Goal: Task Accomplishment & Management: Manage account settings

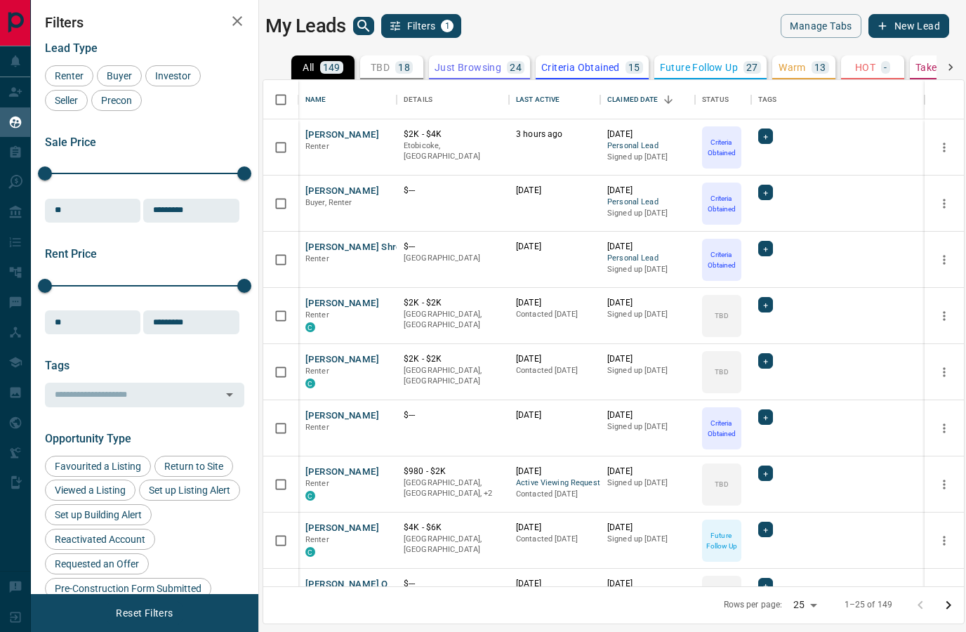
click at [913, 68] on button "Taken on Showings 14" at bounding box center [972, 67] width 124 height 24
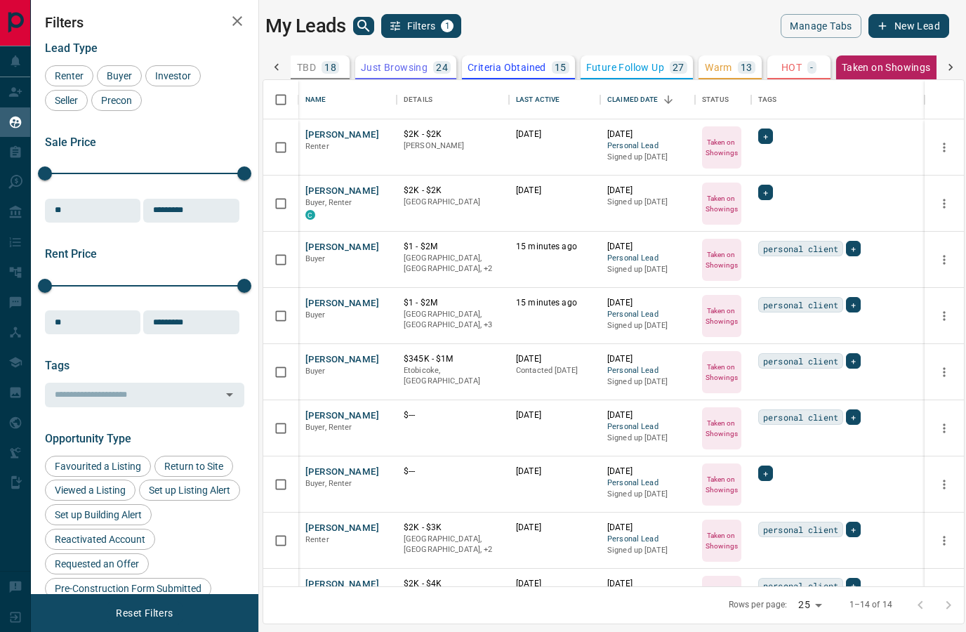
scroll to position [0, 95]
click at [364, 355] on button "[PERSON_NAME]" at bounding box center [342, 359] width 74 height 13
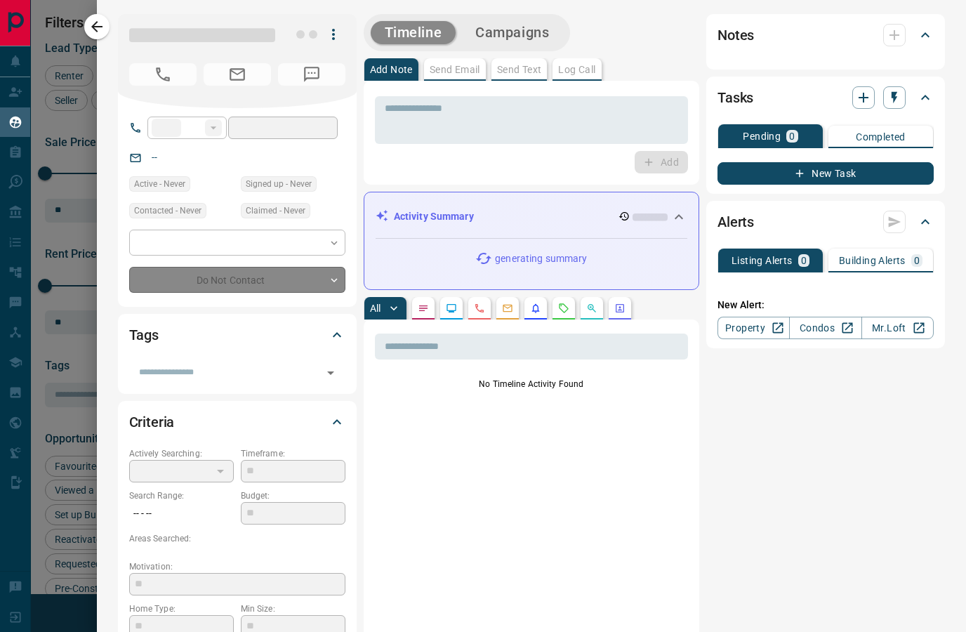
type input "**"
type input "**********"
type input "*"
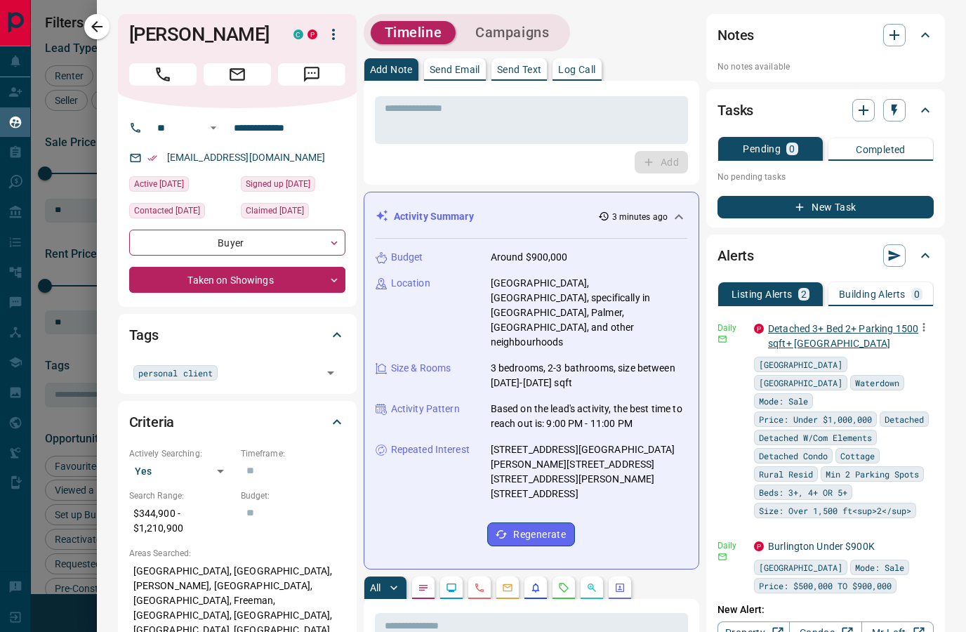
scroll to position [18, 0]
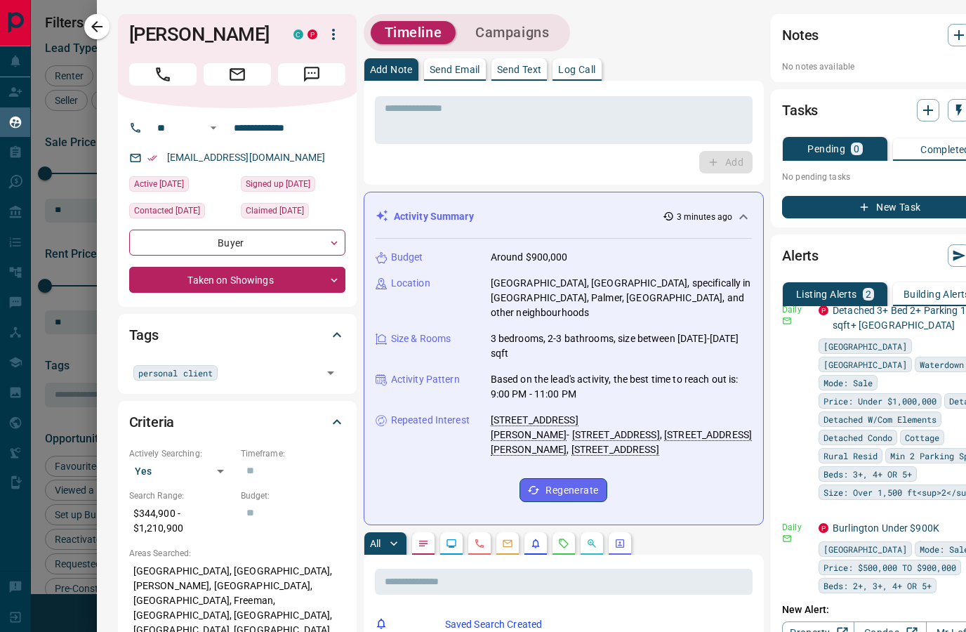
click at [905, 578] on li "Delete" at bounding box center [902, 580] width 62 height 22
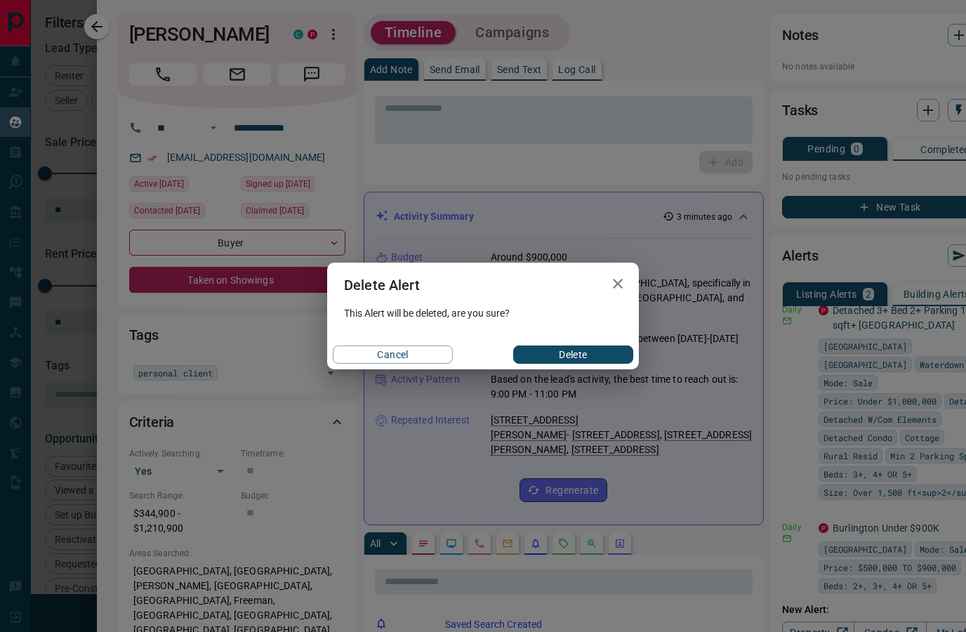
click at [587, 357] on button "Delete" at bounding box center [573, 354] width 120 height 18
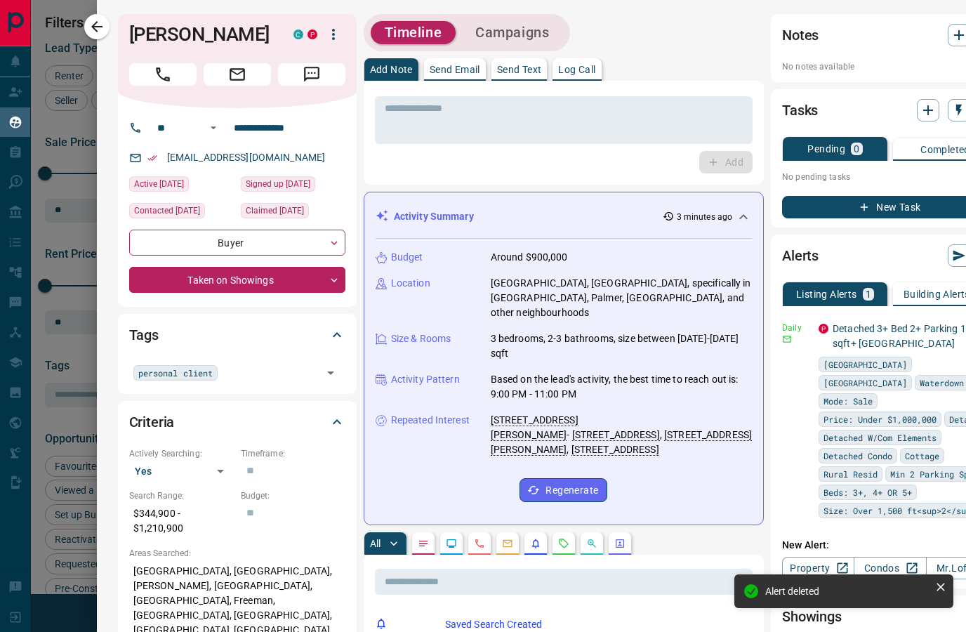
scroll to position [0, 0]
click at [51, 197] on div at bounding box center [483, 316] width 966 height 632
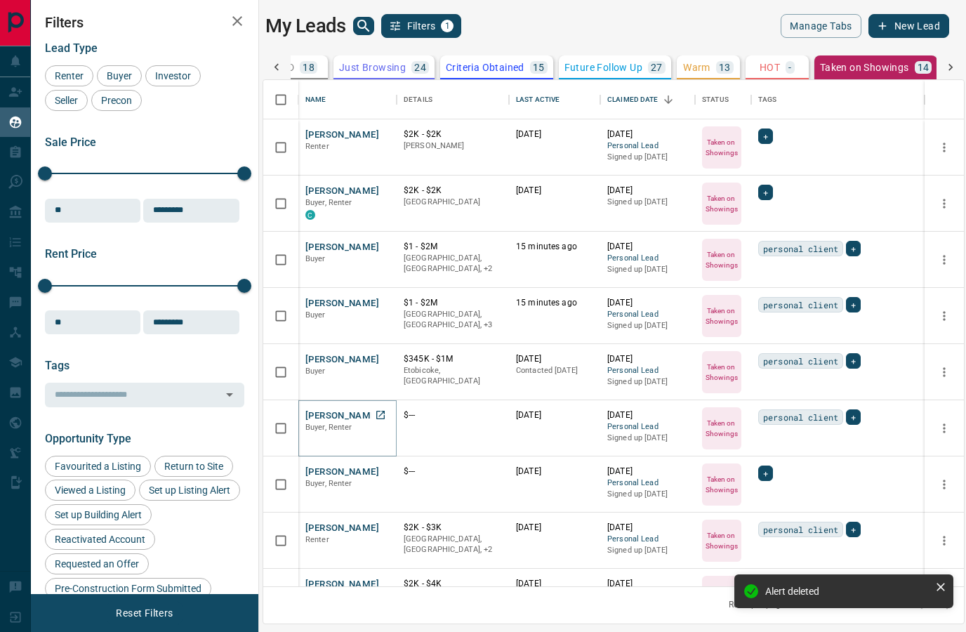
click at [348, 412] on button "[PERSON_NAME]" at bounding box center [342, 415] width 74 height 13
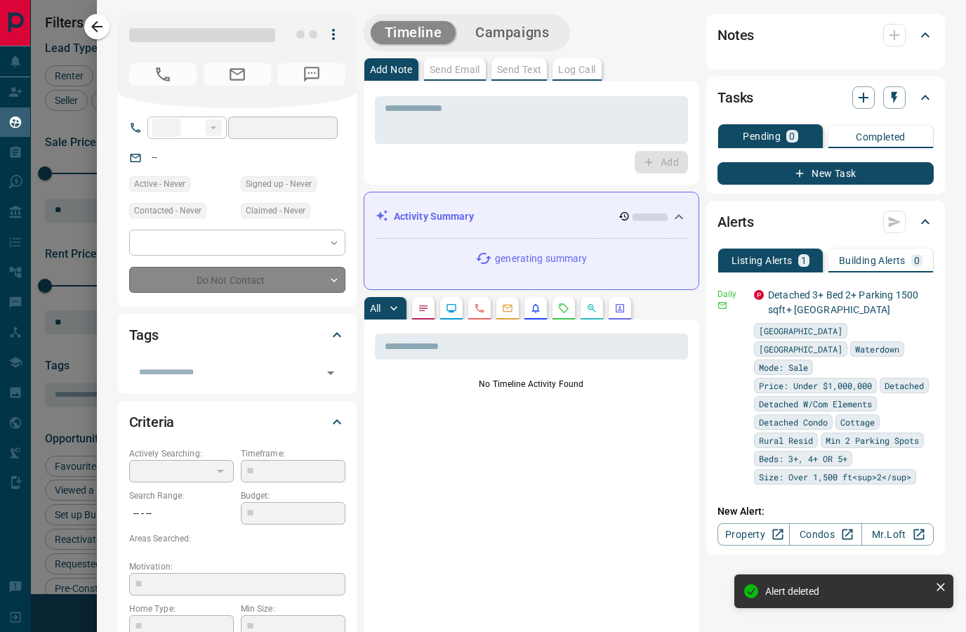
type input "**"
type input "**********"
type input "*"
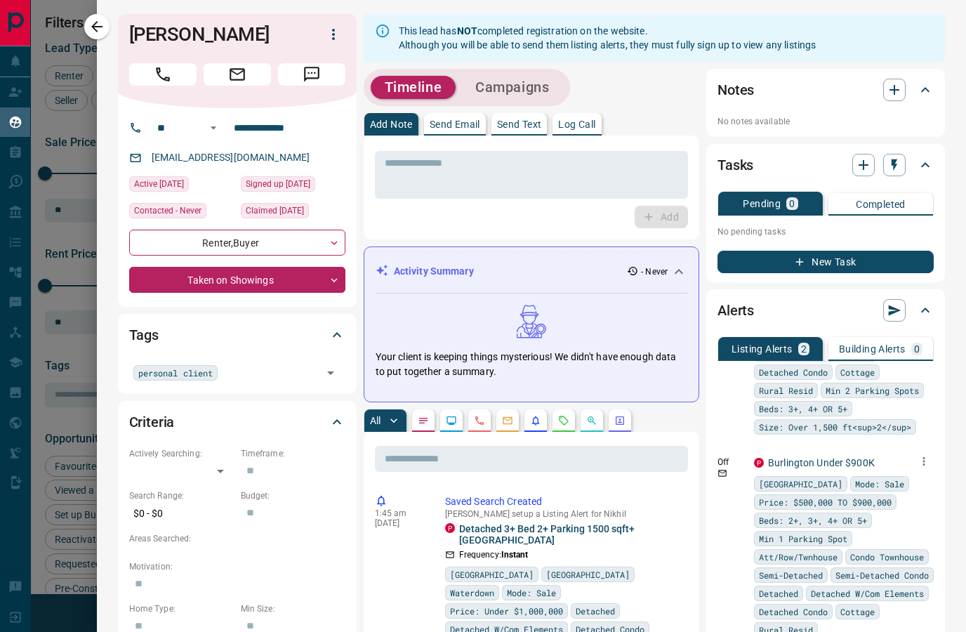
scroll to position [138, 0]
click at [922, 455] on icon "button" at bounding box center [923, 461] width 13 height 13
click at [906, 514] on li "Delete" at bounding box center [902, 514] width 62 height 22
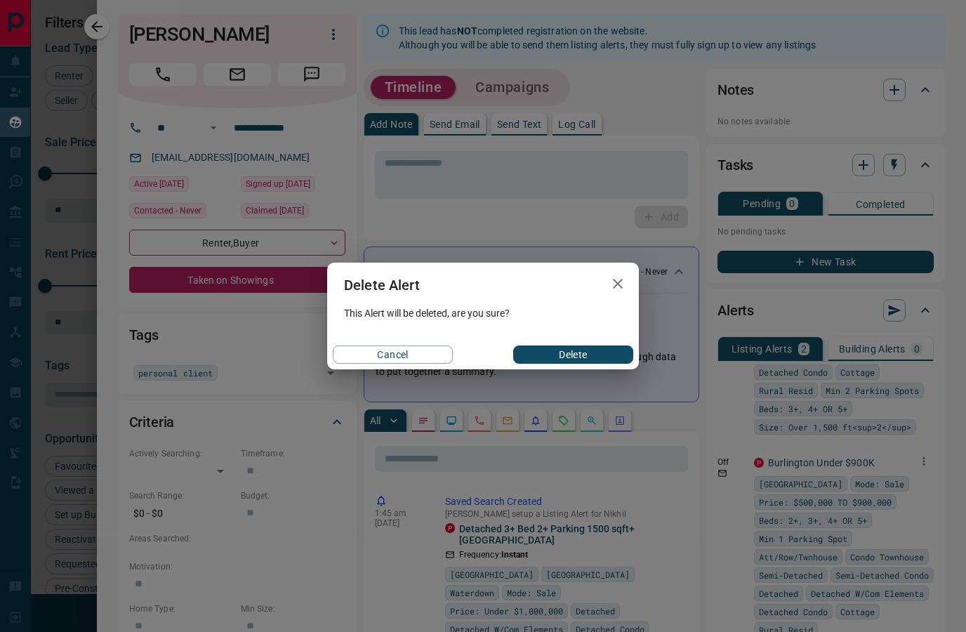
click at [557, 346] on button "Delete" at bounding box center [573, 354] width 120 height 18
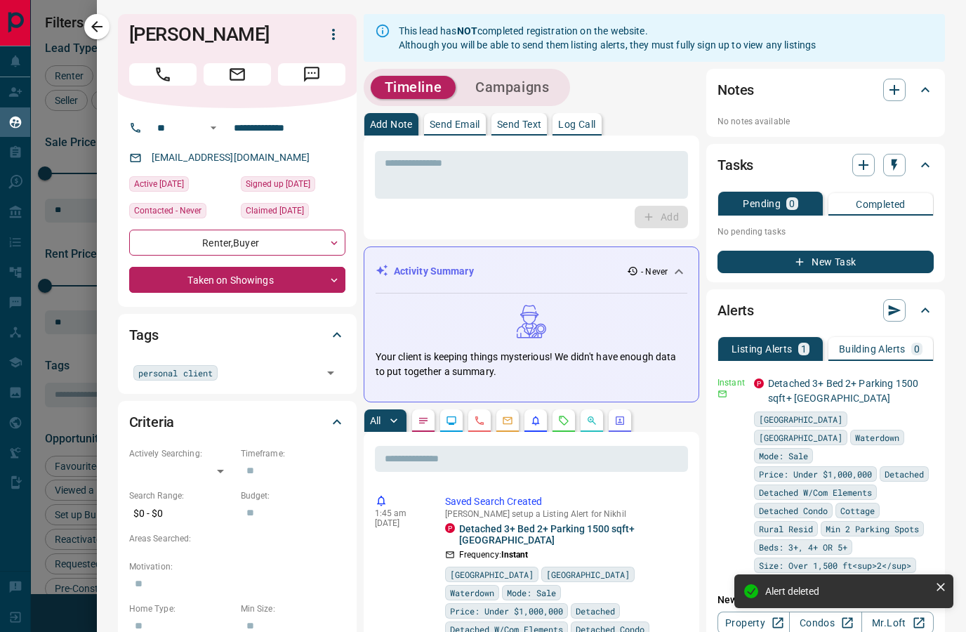
scroll to position [0, 0]
click at [83, 185] on div at bounding box center [483, 316] width 966 height 632
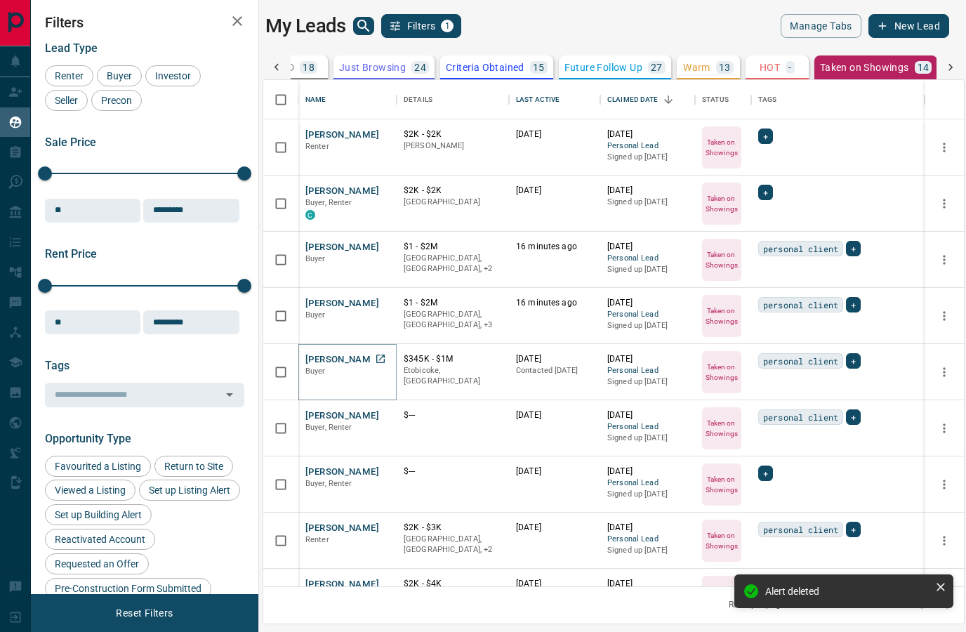
click at [352, 361] on button "[PERSON_NAME]" at bounding box center [342, 359] width 74 height 13
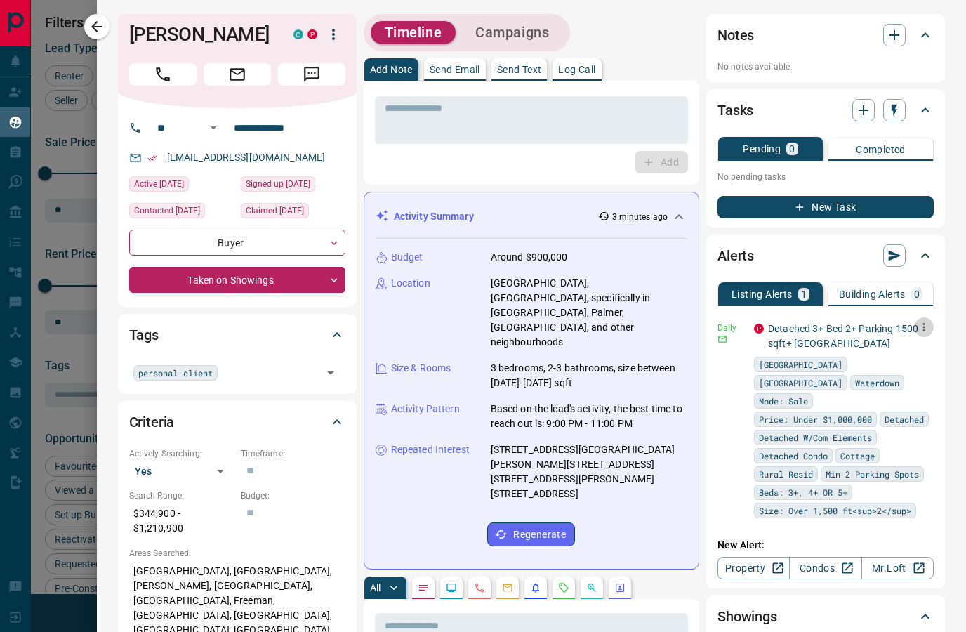
click at [925, 329] on icon "button" at bounding box center [923, 327] width 13 height 13
click at [913, 378] on link "Edit" at bounding box center [897, 375] width 31 height 13
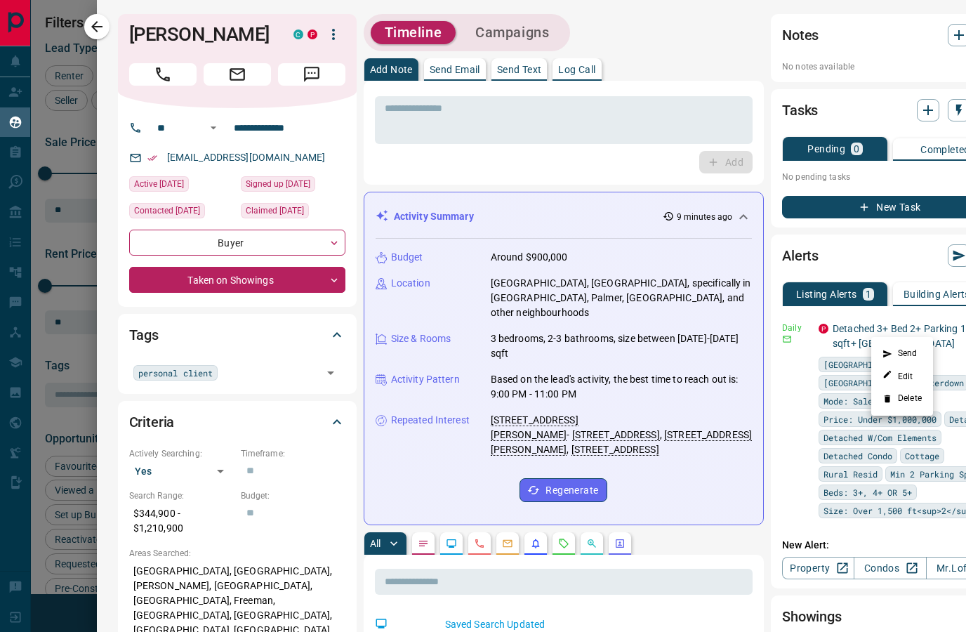
scroll to position [48, 0]
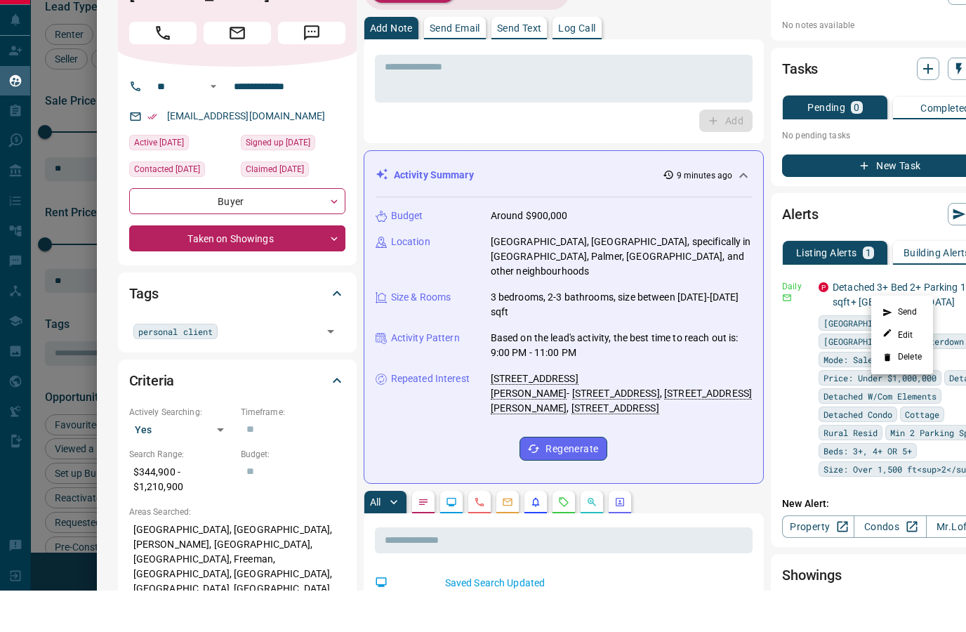
drag, startPoint x: 769, startPoint y: 287, endPoint x: 833, endPoint y: 305, distance: 67.1
click at [833, 305] on div at bounding box center [483, 316] width 966 height 632
click at [833, 323] on link "Detached 3+ Bed 2+ Parking 1500 sqft+ [GEOGRAPHIC_DATA]" at bounding box center [908, 336] width 150 height 26
drag, startPoint x: 852, startPoint y: 309, endPoint x: 767, endPoint y: 290, distance: 87.7
click at [819, 322] on div "P Detached 3+ Bed 2+ Parking 1500 sqft+ [GEOGRAPHIC_DATA]" at bounding box center [909, 336] width 180 height 29
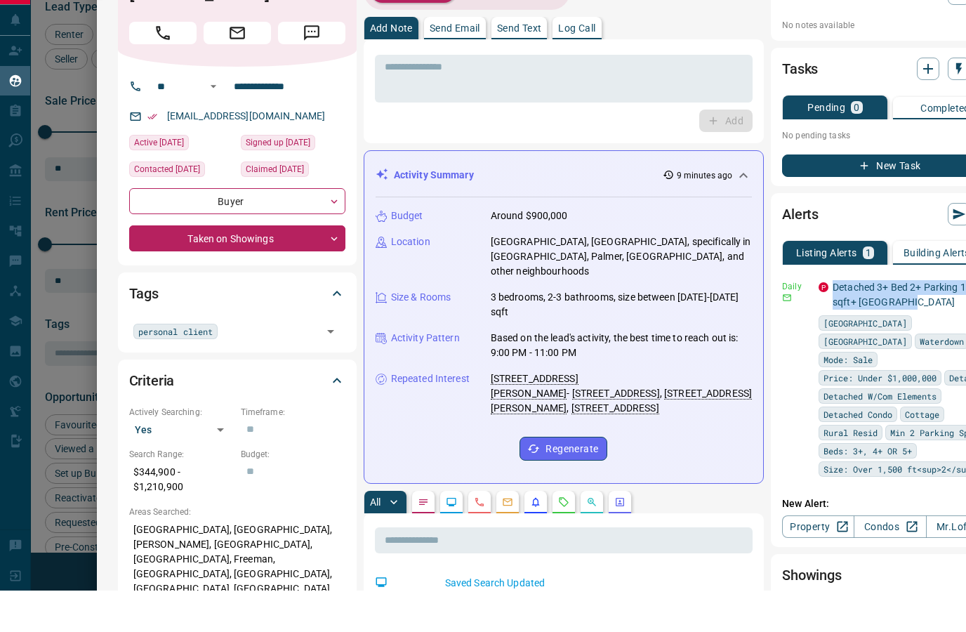
copy link "Detached 3+ Bed 2+ Parking 1500 sqft+ [GEOGRAPHIC_DATA]"
